Goal: Task Accomplishment & Management: Manage account settings

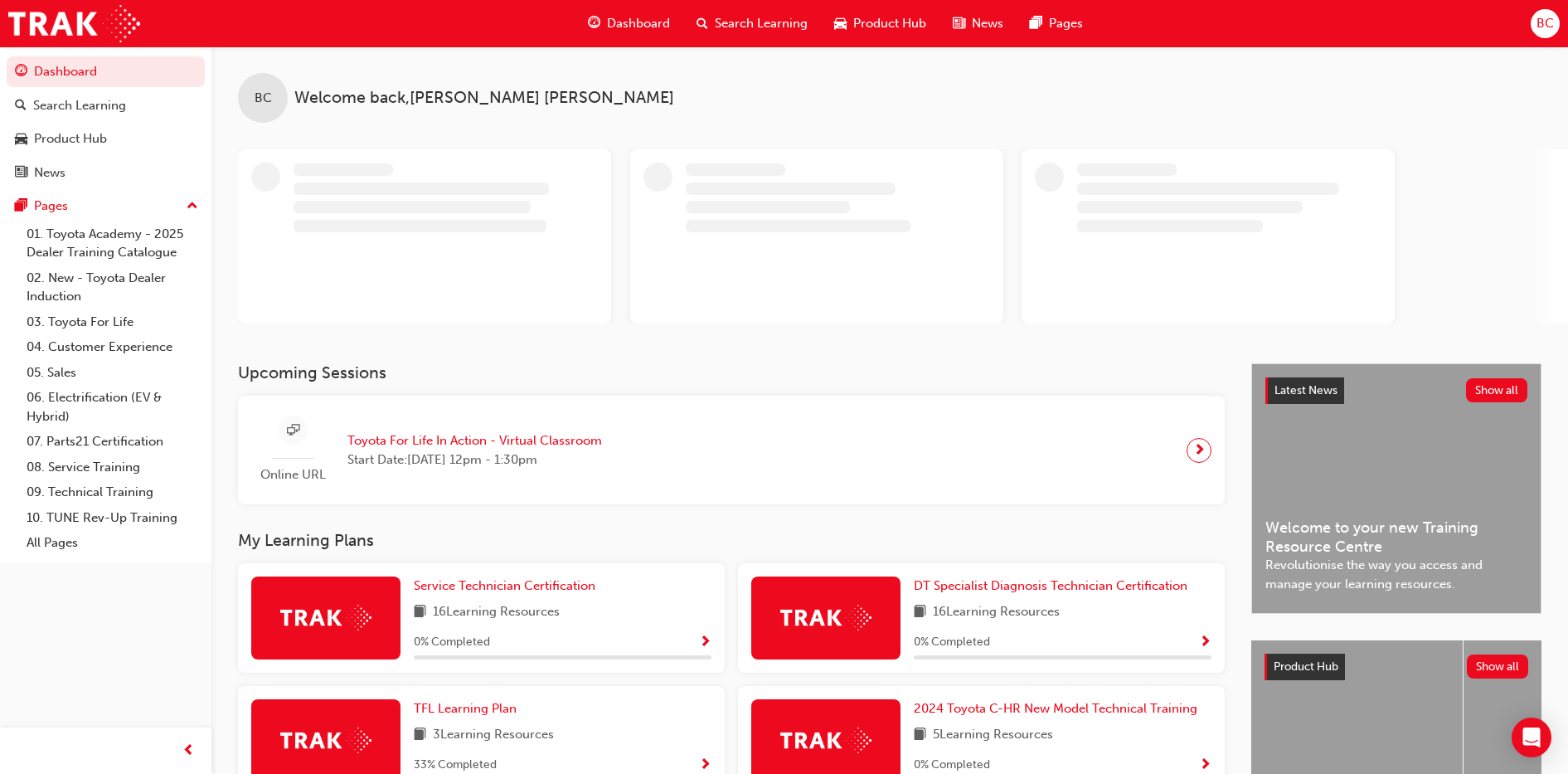
click at [1544, 24] on span "BC" at bounding box center [1545, 23] width 18 height 19
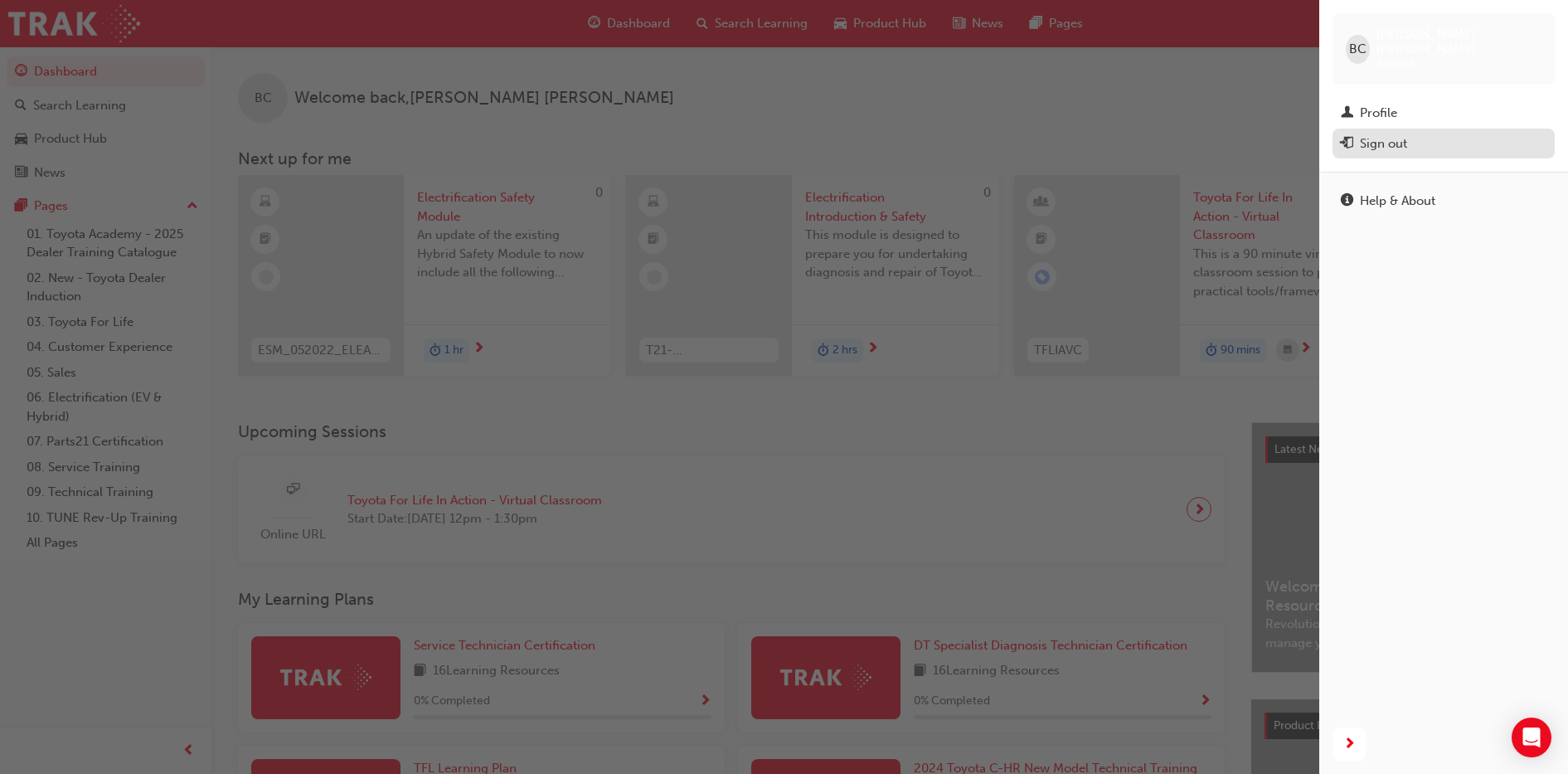
click at [1388, 134] on div "Sign out" at bounding box center [1384, 143] width 47 height 19
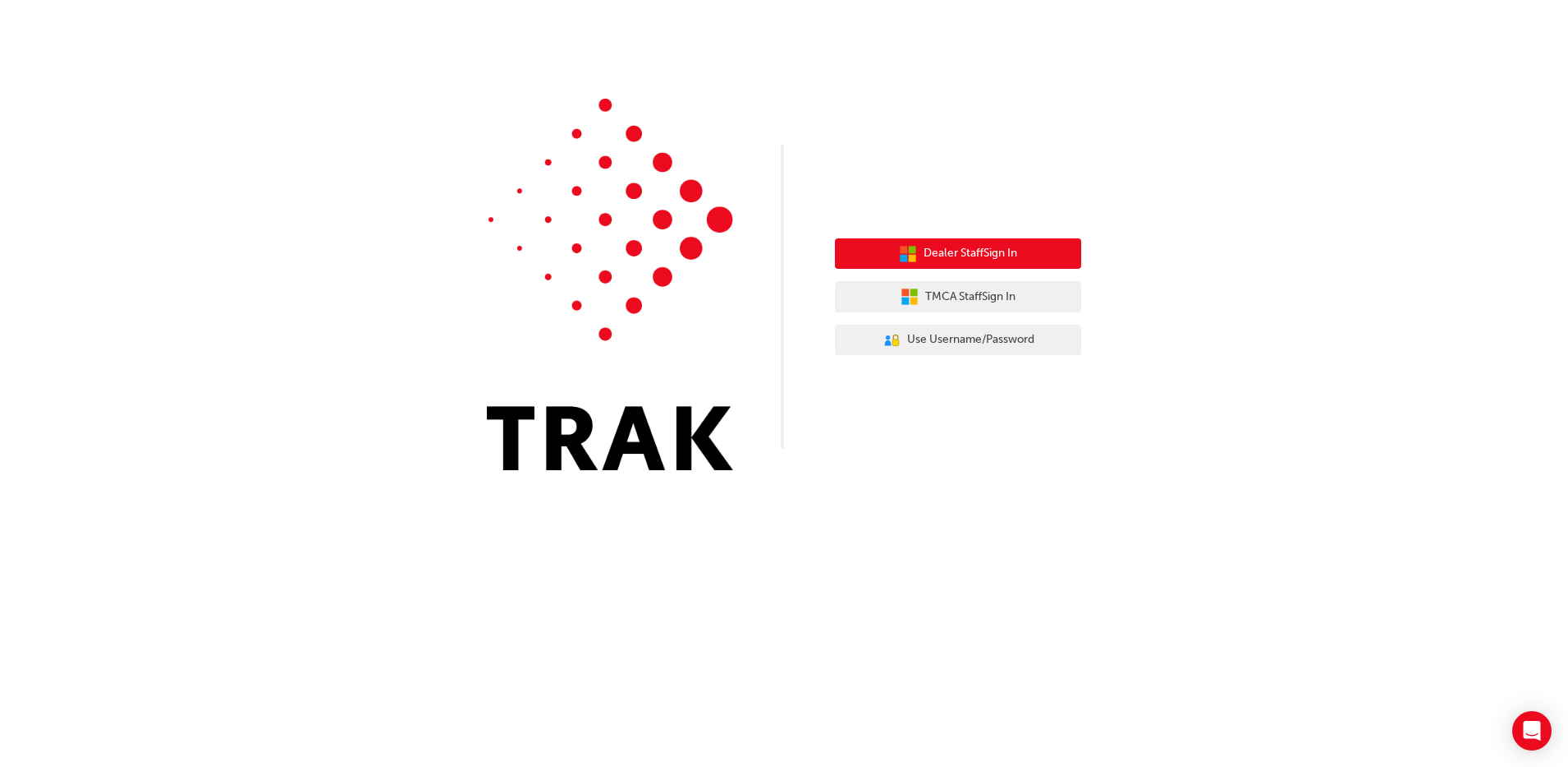
click at [985, 256] on span "Dealer Staff Sign In" at bounding box center [970, 252] width 93 height 18
